Goal: Check status: Check status

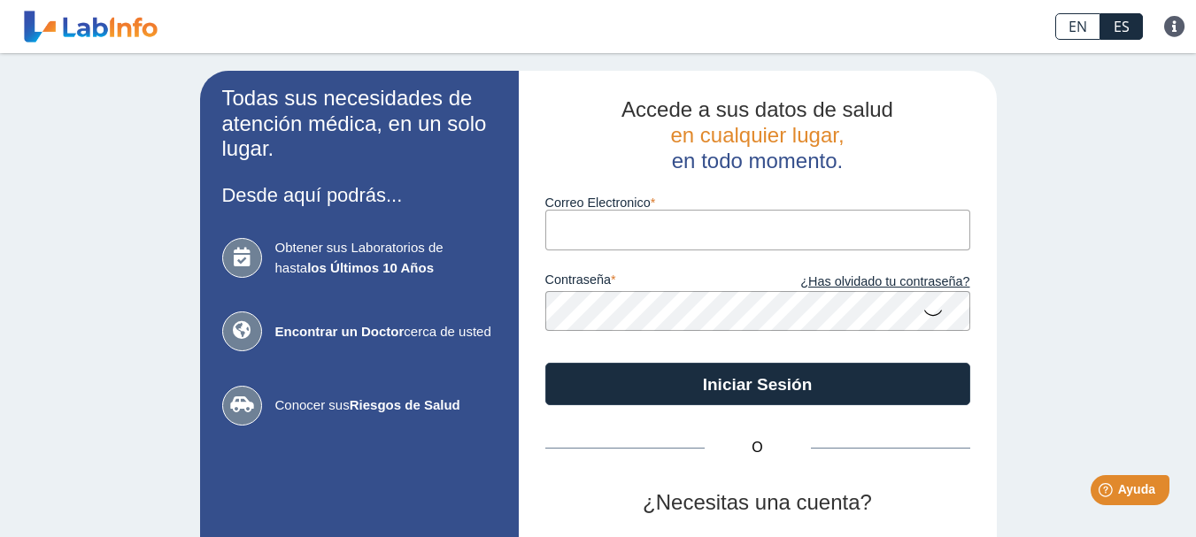
click at [656, 228] on input "Correo Electronico" at bounding box center [757, 230] width 425 height 40
click at [673, 228] on input "[EMAIL_ADDRESS][DOMAIN_NAME]" at bounding box center [757, 230] width 425 height 40
type input "[EMAIL_ADDRESS][DOMAIN_NAME]"
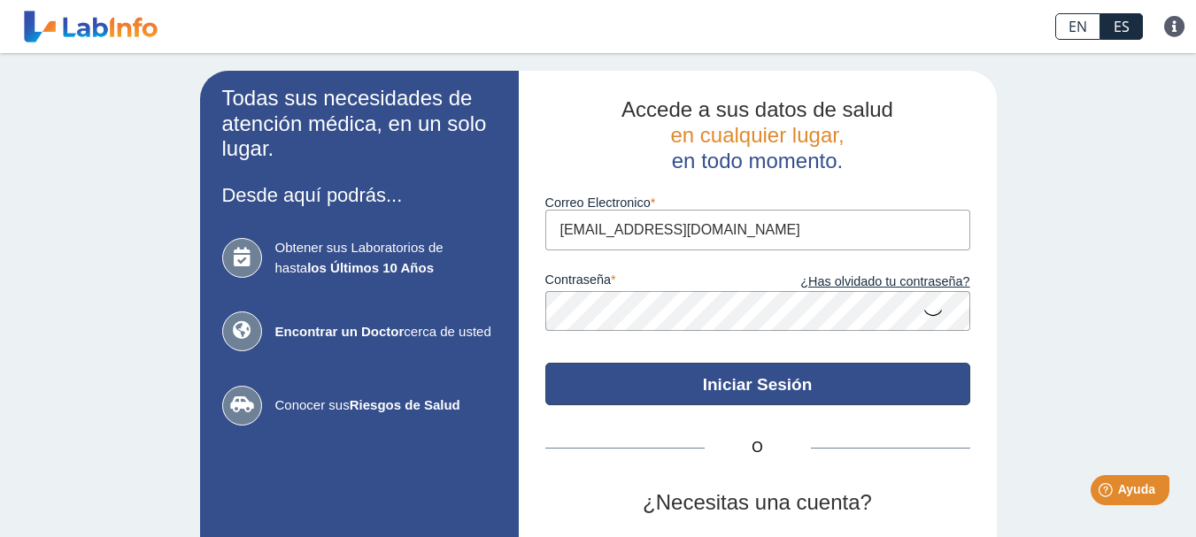
click at [811, 380] on button "Iniciar Sesión" at bounding box center [757, 384] width 425 height 43
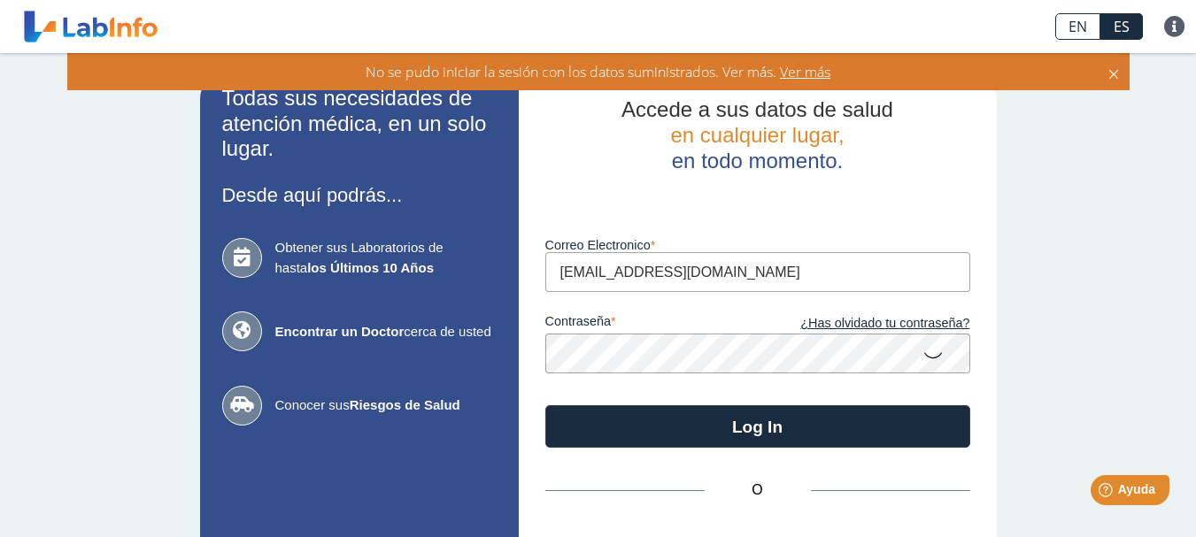
click at [934, 357] on icon at bounding box center [933, 354] width 21 height 35
click at [929, 355] on icon at bounding box center [933, 353] width 21 height 32
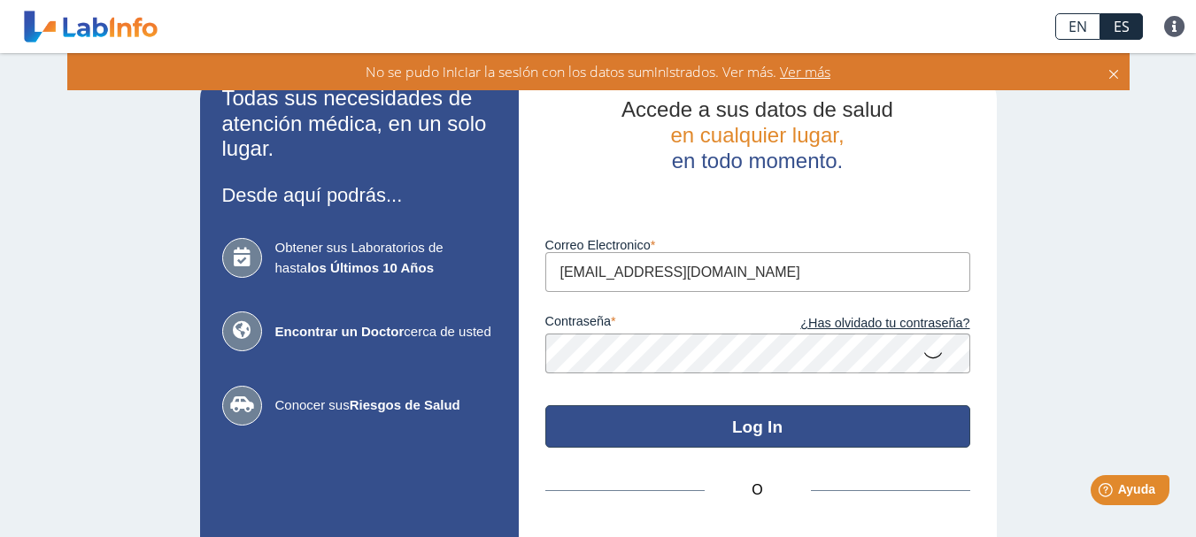
click at [729, 428] on button "Log In" at bounding box center [757, 427] width 425 height 43
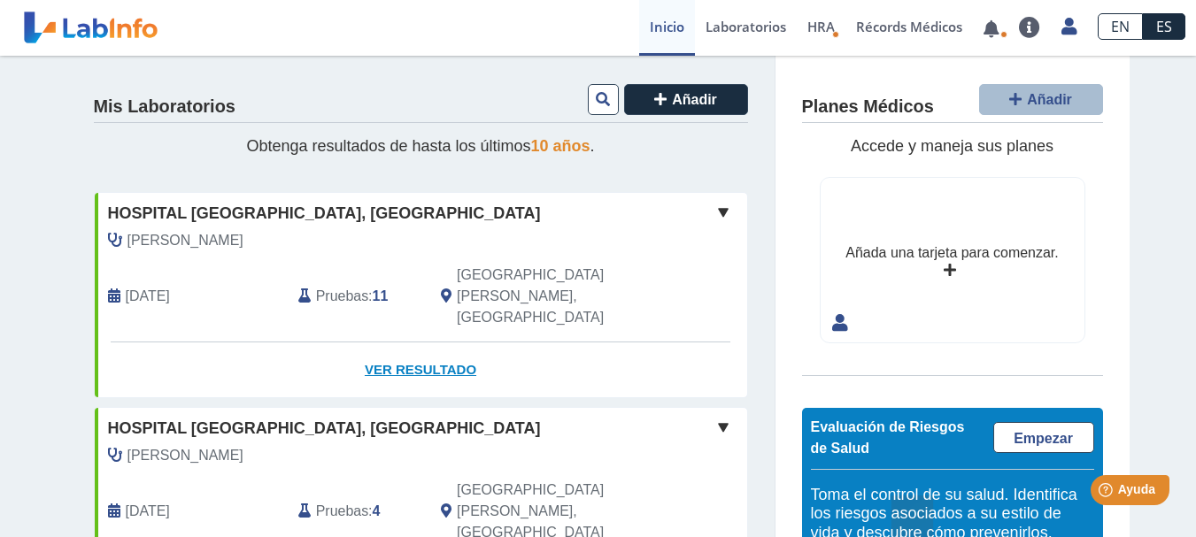
click at [399, 343] on link "Ver Resultado" at bounding box center [421, 371] width 653 height 56
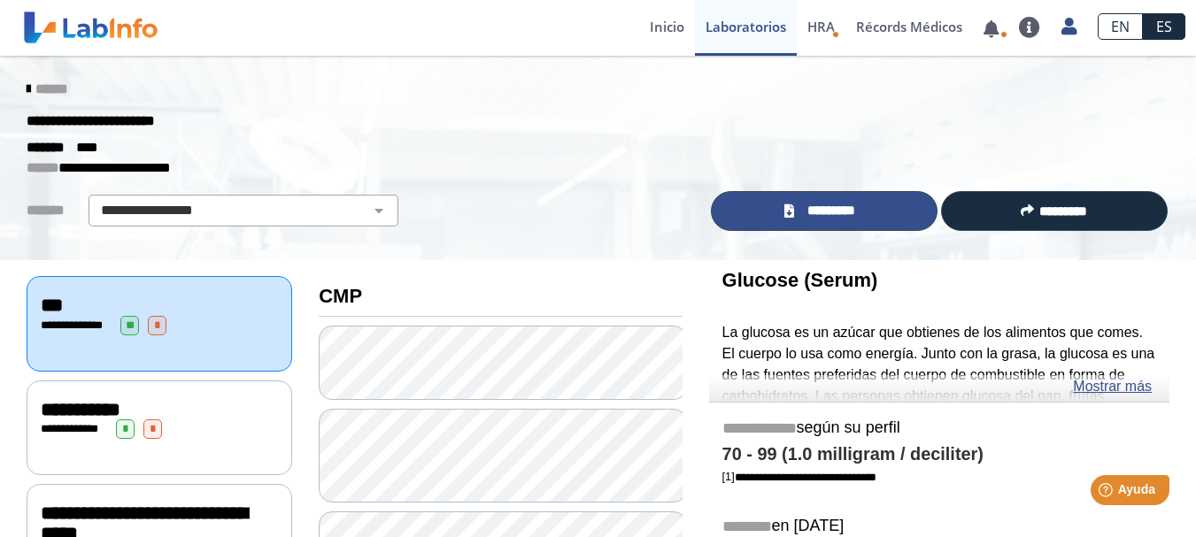
drag, startPoint x: 801, startPoint y: 204, endPoint x: 784, endPoint y: 207, distance: 18.1
click at [800, 204] on span "*********" at bounding box center [832, 211] width 65 height 20
